Goal: Feedback & Contribution: Submit feedback/report problem

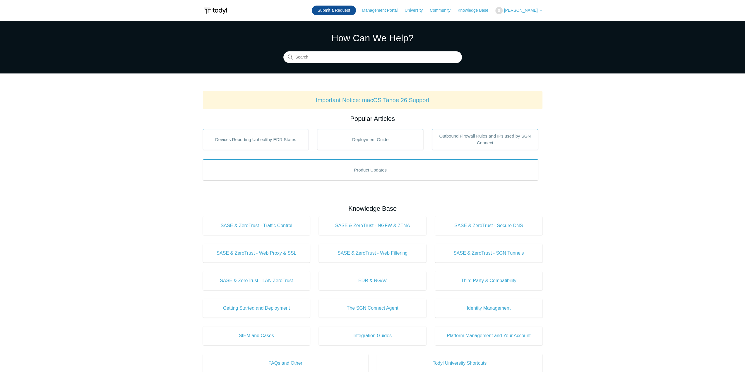
click at [346, 13] on link "Submit a Request" at bounding box center [334, 11] width 44 height 10
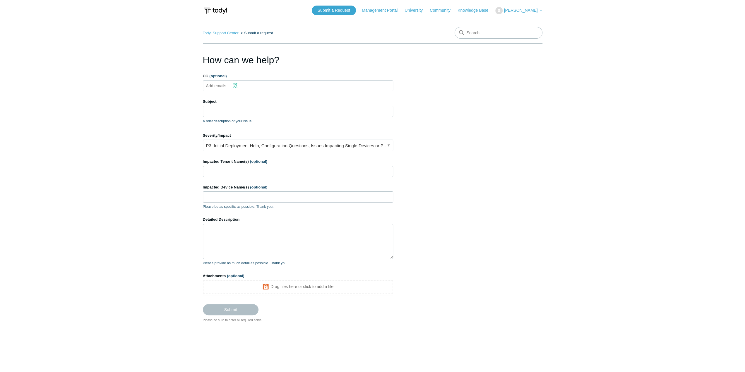
click at [230, 83] on input "CC (optional)" at bounding box center [221, 85] width 35 height 9
type input "cody@totalcareit.,net"
click at [236, 112] on input "Subject" at bounding box center [298, 111] width 190 height 11
click at [255, 84] on span "close" at bounding box center [256, 86] width 2 height 7
click at [216, 110] on input "Subject" at bounding box center [298, 111] width 190 height 11
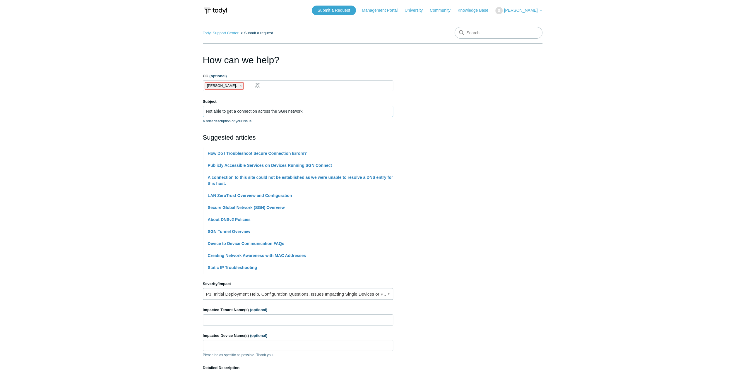
type input "Not able to get a connection across the SGN network"
click at [485, 137] on section "How can we help? CC (optional) cody@totalcareit. Subject Not able to get a conn…" at bounding box center [373, 262] width 340 height 418
click at [539, 251] on section "How can we help? CC (optional) cody@totalcareit. Subject Not able to get a conn…" at bounding box center [373, 262] width 340 height 418
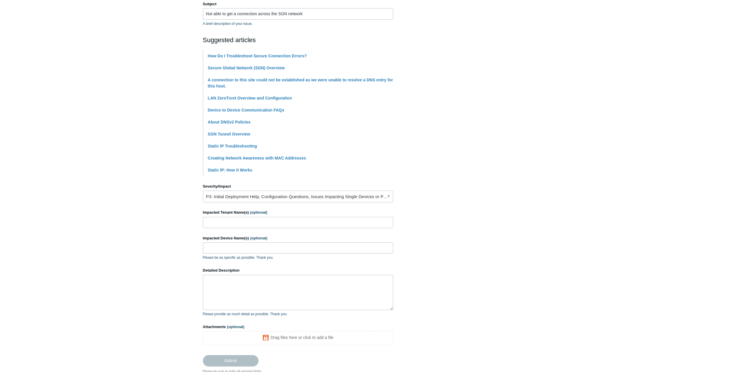
scroll to position [117, 0]
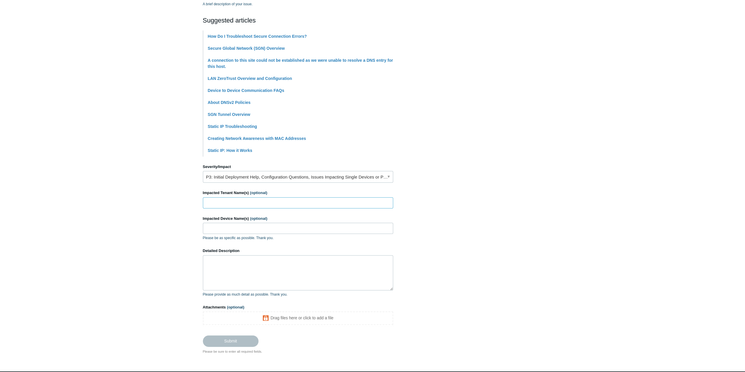
click at [231, 200] on input "Impacted Tenant Name(s) (optional)" at bounding box center [298, 202] width 190 height 11
type input "Aalo"
click at [217, 227] on input "Impacted Device Name(s) (optional)" at bounding box center [298, 228] width 190 height 11
drag, startPoint x: 227, startPoint y: 228, endPoint x: 258, endPoint y: 225, distance: 30.9
click at [257, 225] on input "aalo-kristin aalo-" at bounding box center [298, 228] width 190 height 11
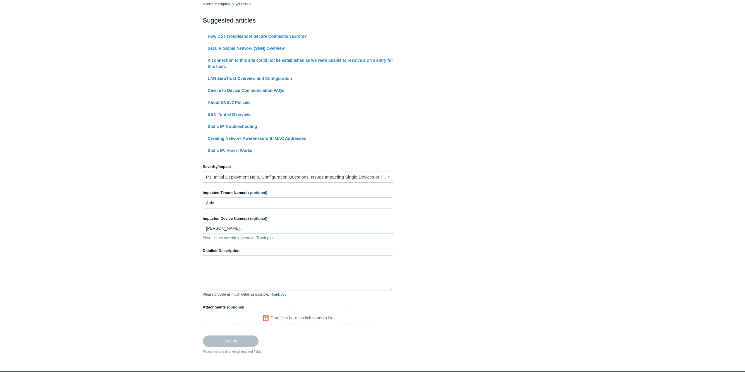
paste input "AALO-NX-LICENSI"
type input "aalo-kristin, AALO-NX-LICENSI"
click at [270, 269] on textarea "Detailed Description" at bounding box center [298, 272] width 190 height 35
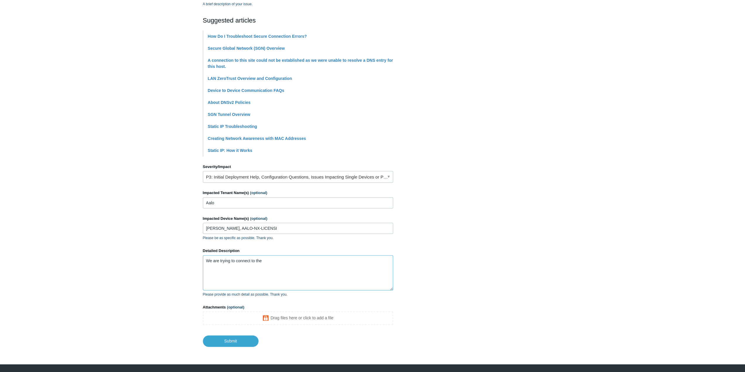
paste textarea "AALO-NX-LICENSI"
type textarea "We are trying to connect to the AALO-NX-LICENSI server remotely using the SASE …"
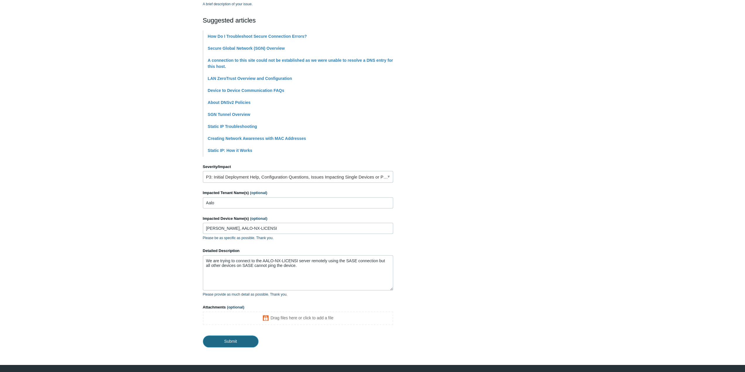
click at [235, 344] on input "Submit" at bounding box center [231, 342] width 56 height 12
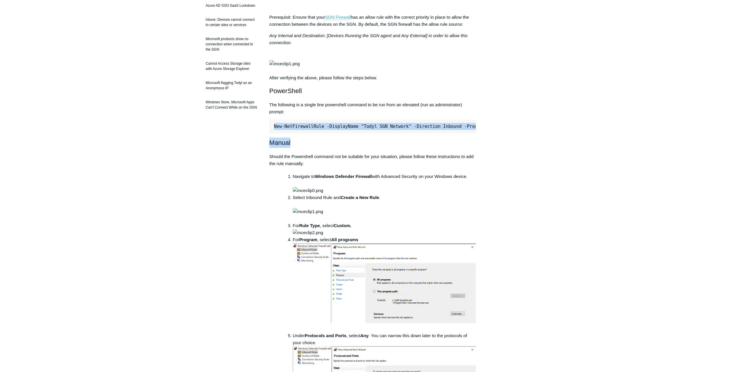
scroll to position [0, 184]
drag, startPoint x: 273, startPoint y: 148, endPoint x: 553, endPoint y: 143, distance: 279.1
copy pre "New-NetFirewallRule -DisplayName "Todyl SGN Network" -Direction Inbound -Progra…"
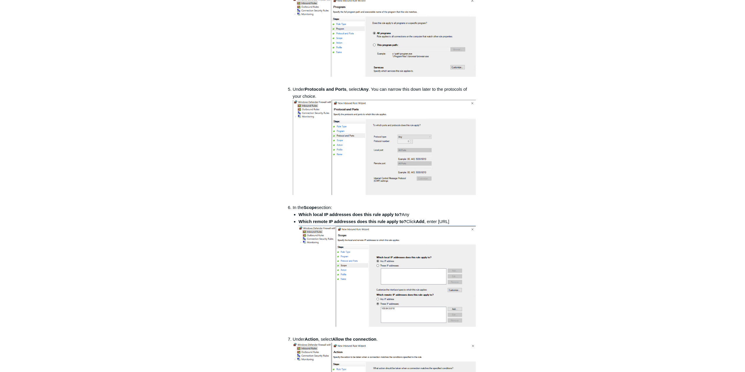
scroll to position [410, 0]
